Goal: Task Accomplishment & Management: Use online tool/utility

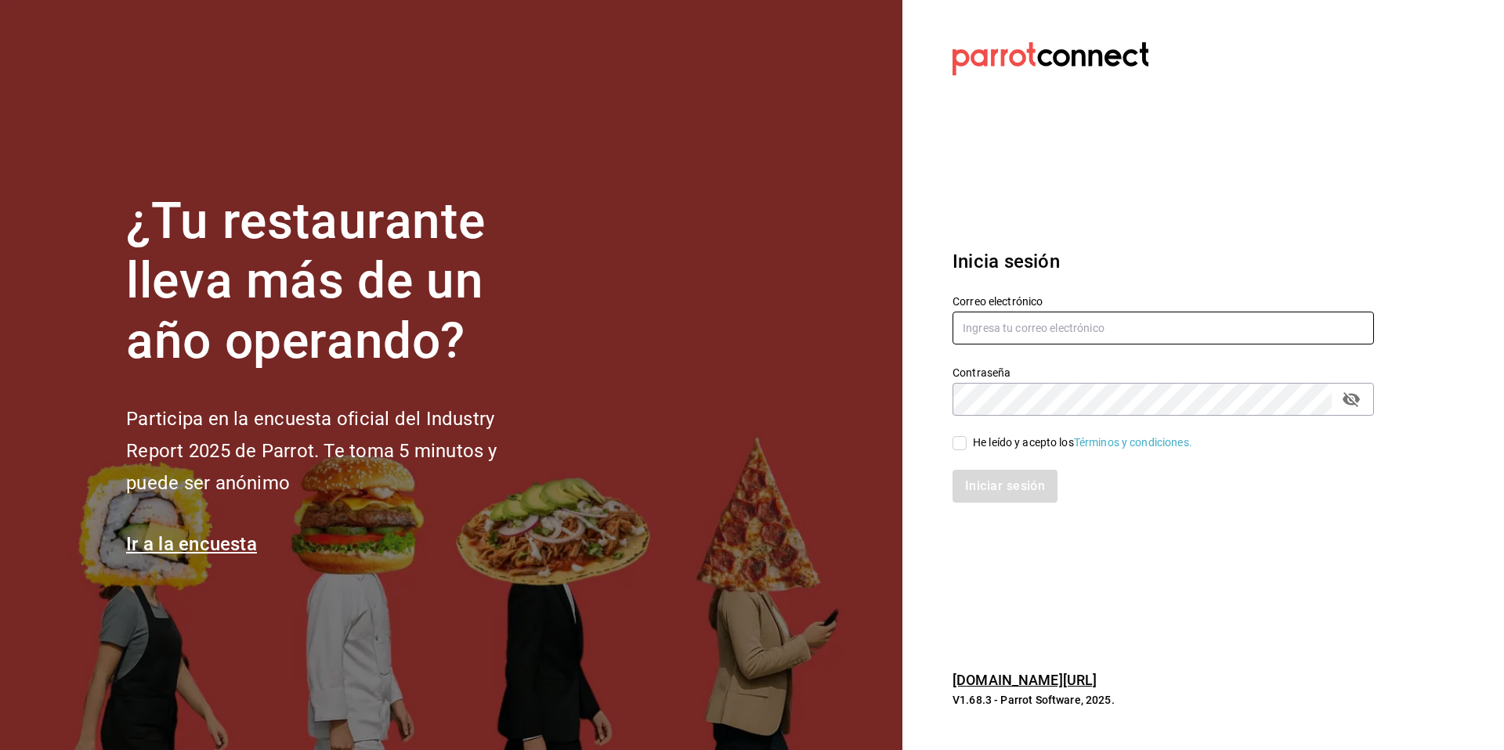
type input "[EMAIL_ADDRESS][DOMAIN_NAME]"
drag, startPoint x: 959, startPoint y: 443, endPoint x: 989, endPoint y: 465, distance: 37.6
click at [959, 443] on input "He leído y acepto los Términos y condiciones." at bounding box center [960, 443] width 14 height 14
checkbox input "true"
click at [999, 487] on button "Iniciar sesión" at bounding box center [1006, 486] width 107 height 33
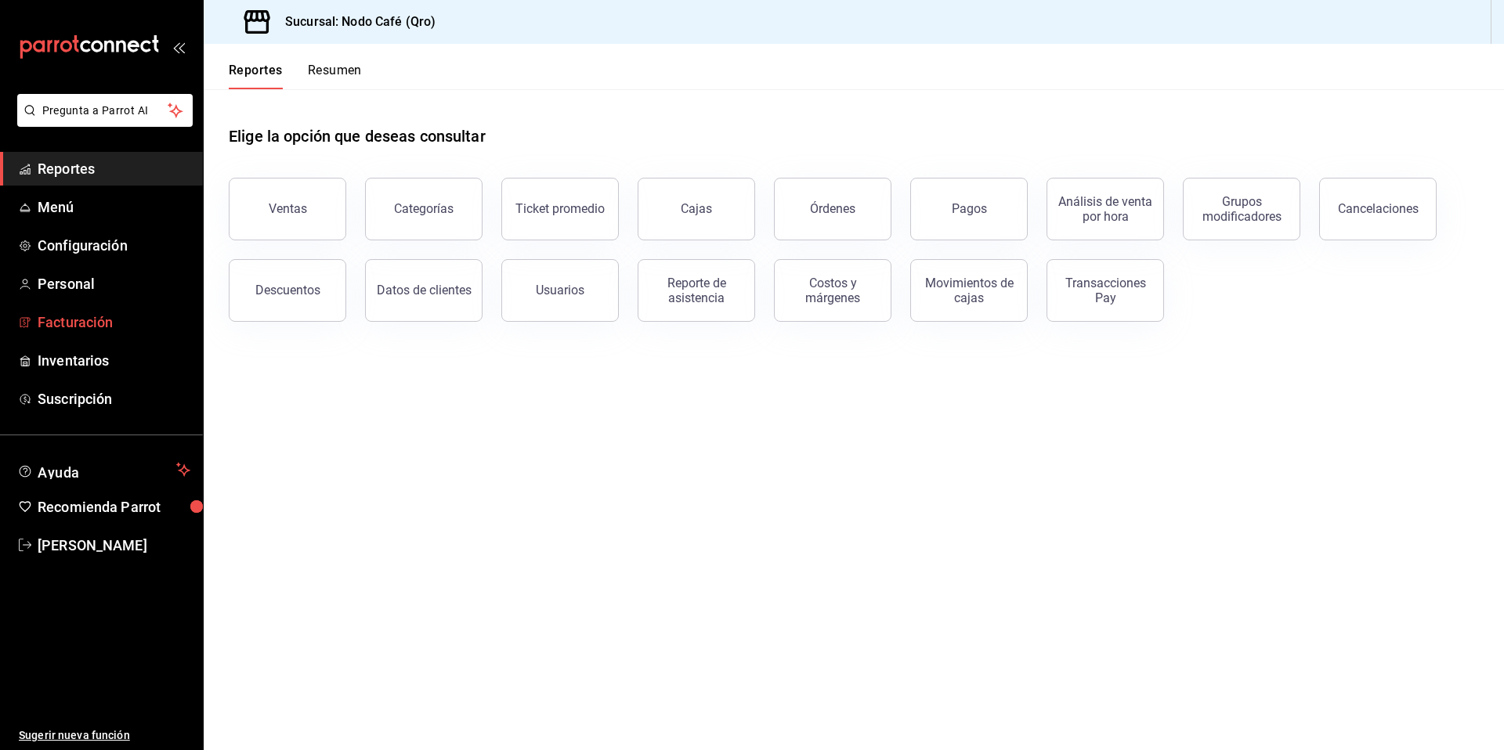
click at [87, 328] on span "Facturación" at bounding box center [114, 322] width 153 height 21
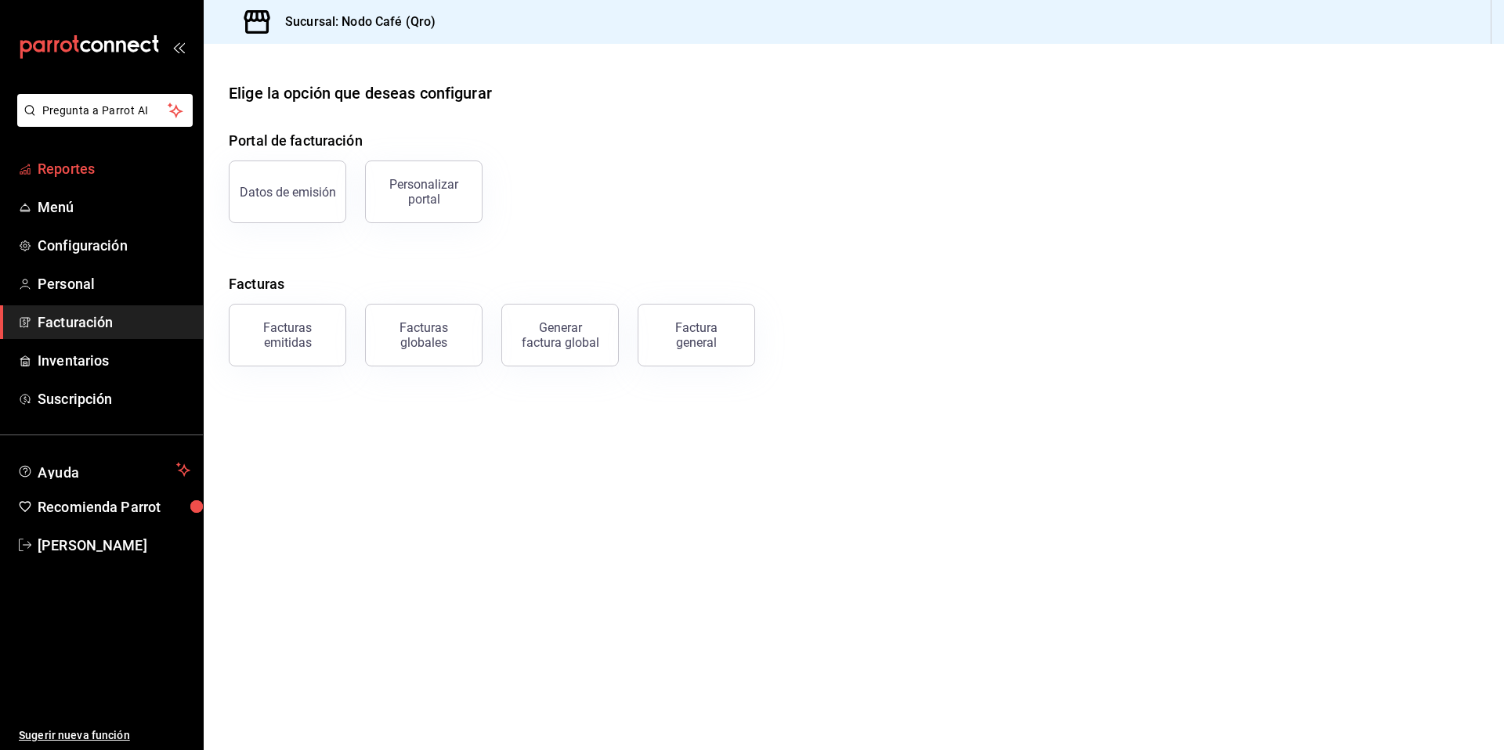
click at [52, 175] on span "Reportes" at bounding box center [114, 168] width 153 height 21
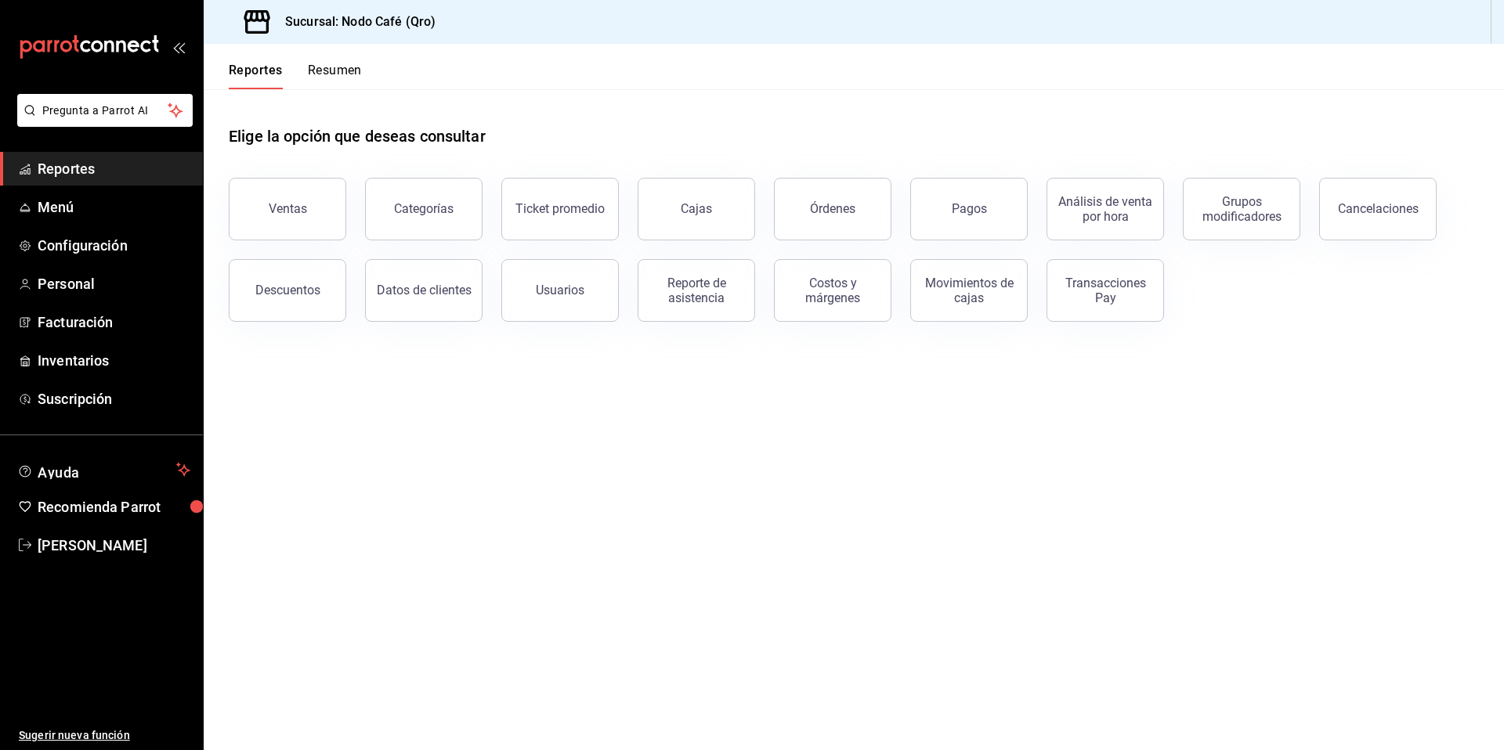
click at [1089, 285] on div "Transacciones Pay" at bounding box center [1105, 291] width 97 height 30
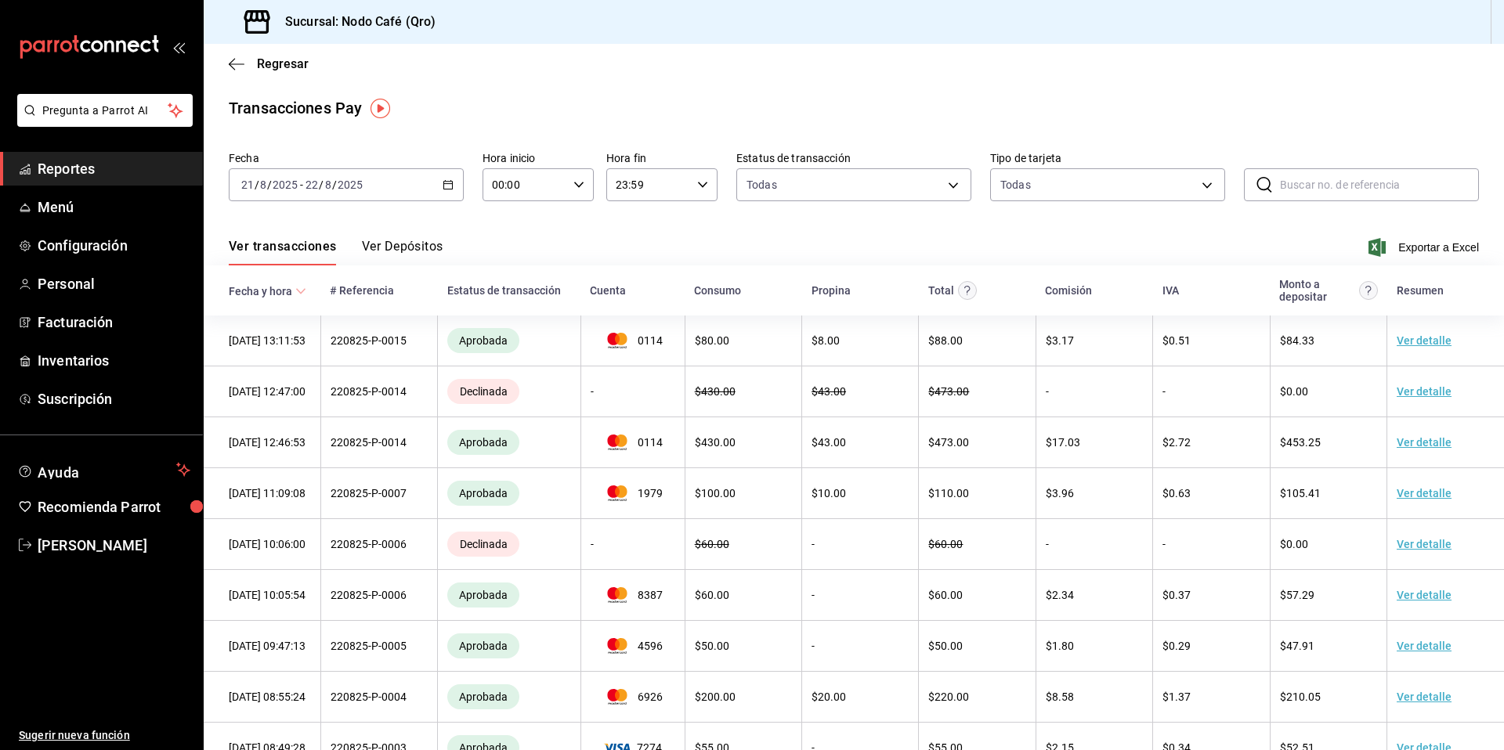
click at [406, 247] on button "Ver Depósitos" at bounding box center [402, 252] width 81 height 27
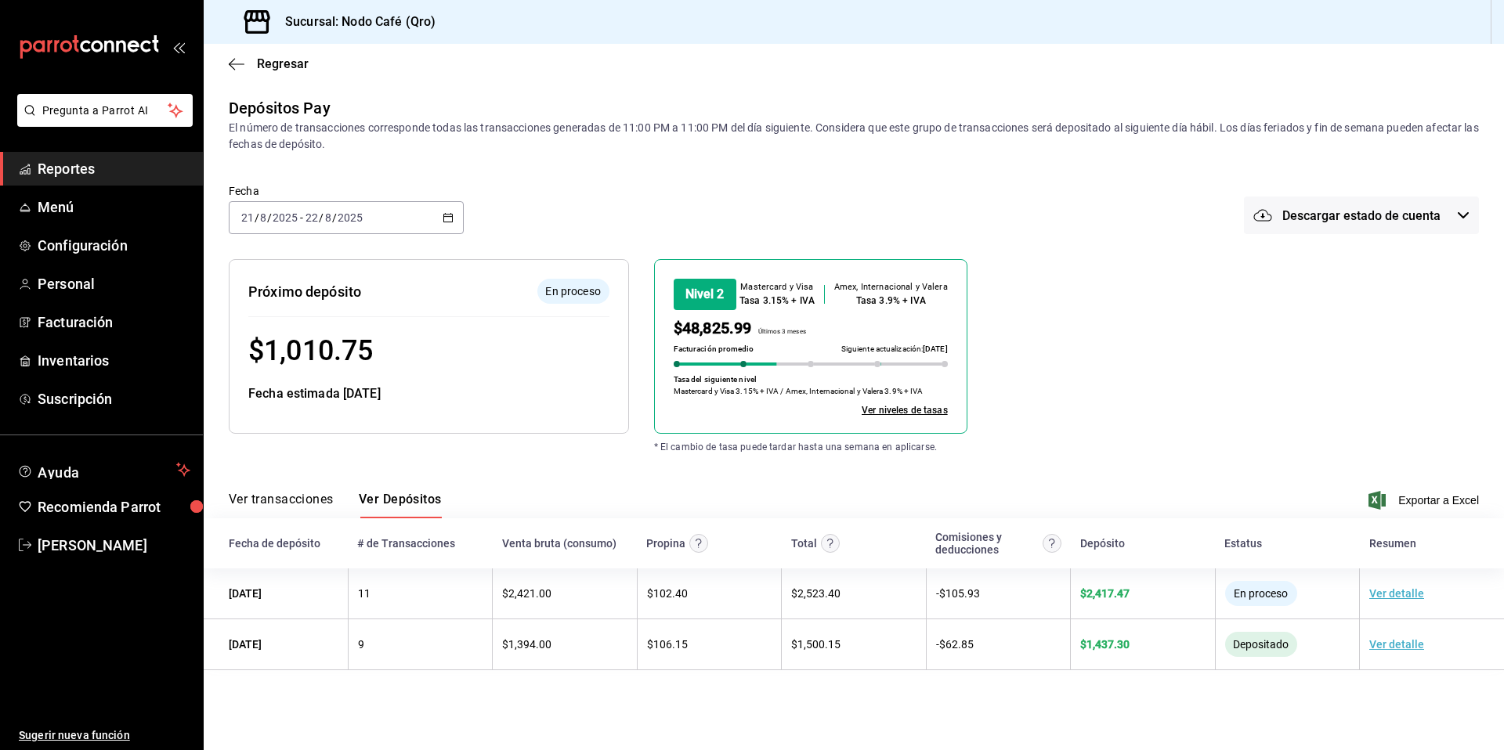
click at [445, 216] on icon "button" at bounding box center [448, 217] width 11 height 11
click at [290, 370] on span "Mes actual" at bounding box center [302, 371] width 121 height 16
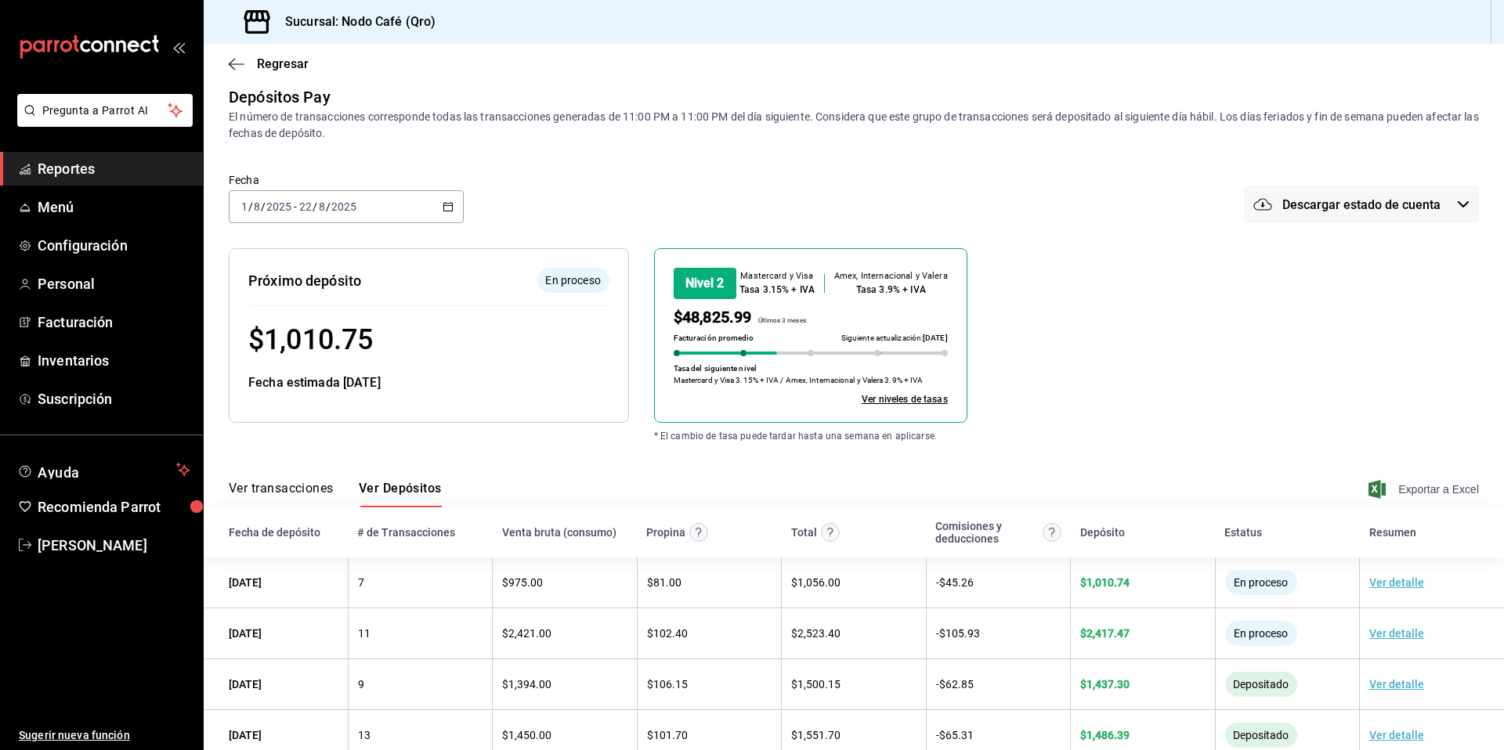
scroll to position [7, 0]
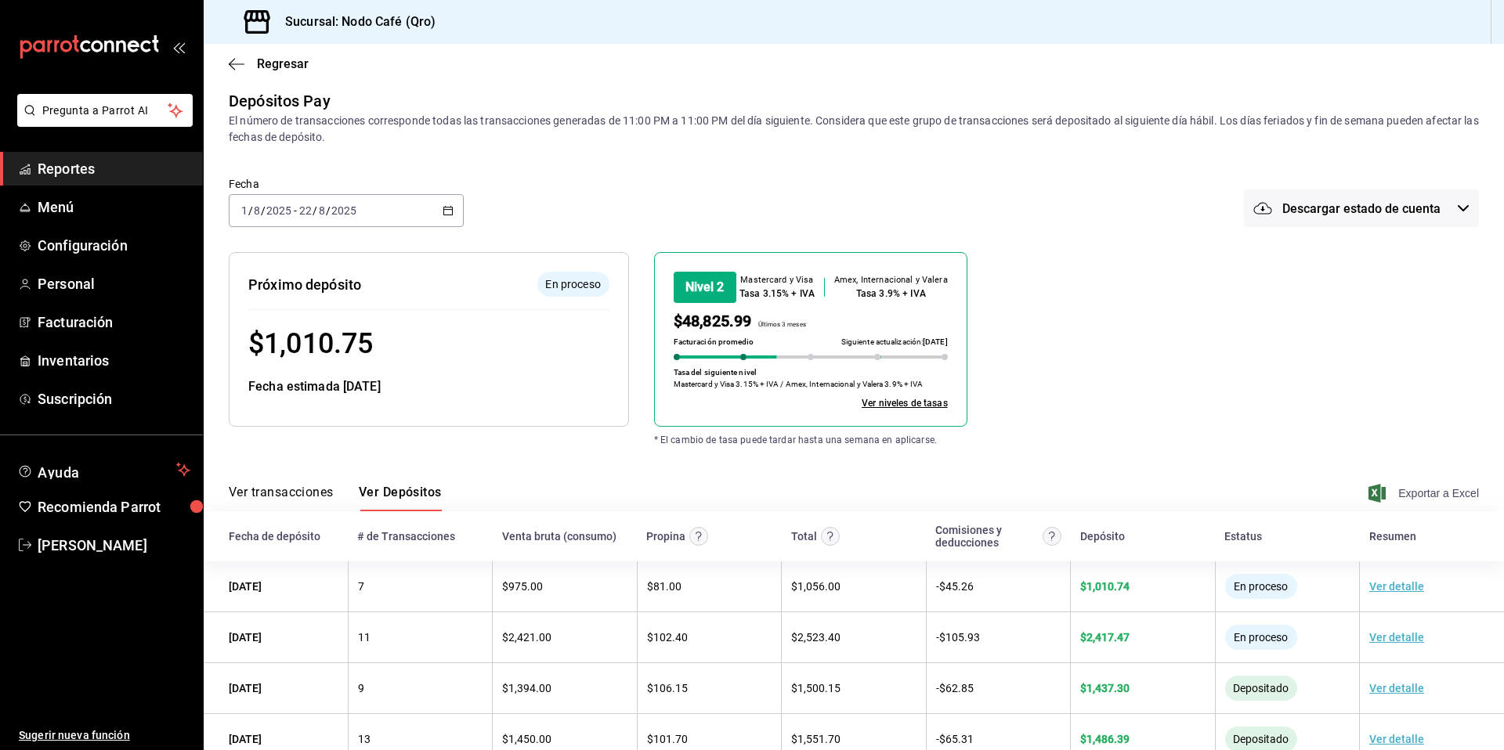
click at [1434, 488] on span "Exportar a Excel" at bounding box center [1425, 493] width 107 height 19
